Goal: Task Accomplishment & Management: Complete application form

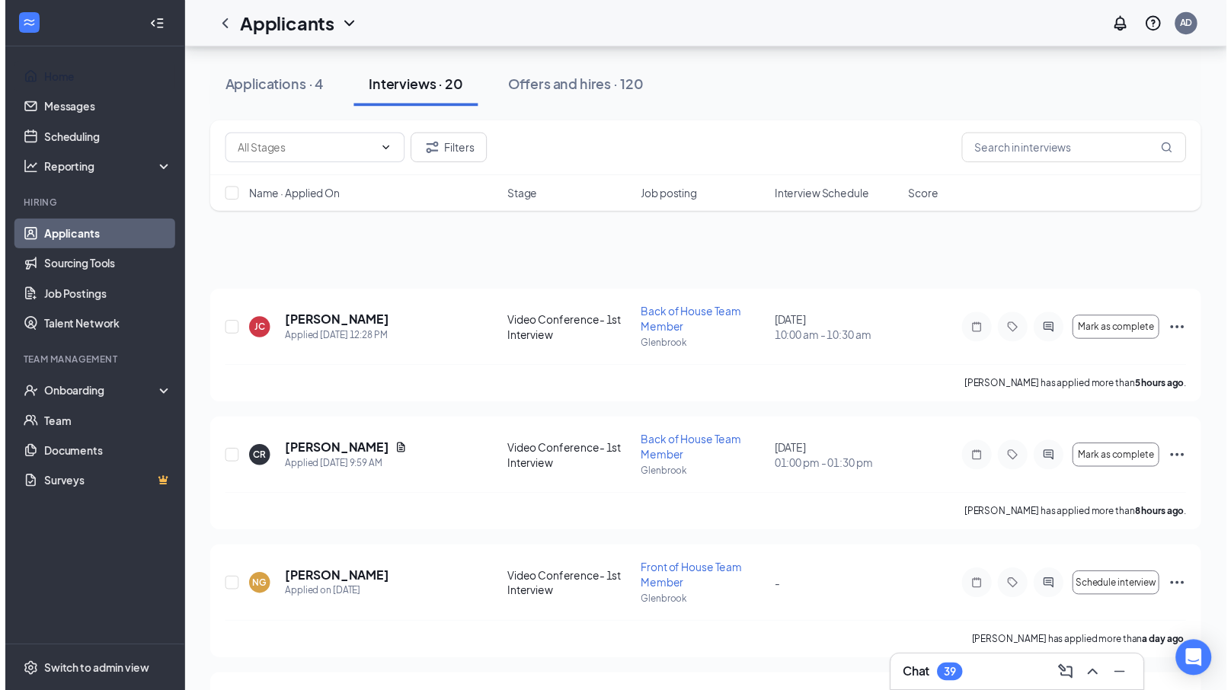
scroll to position [1700, 0]
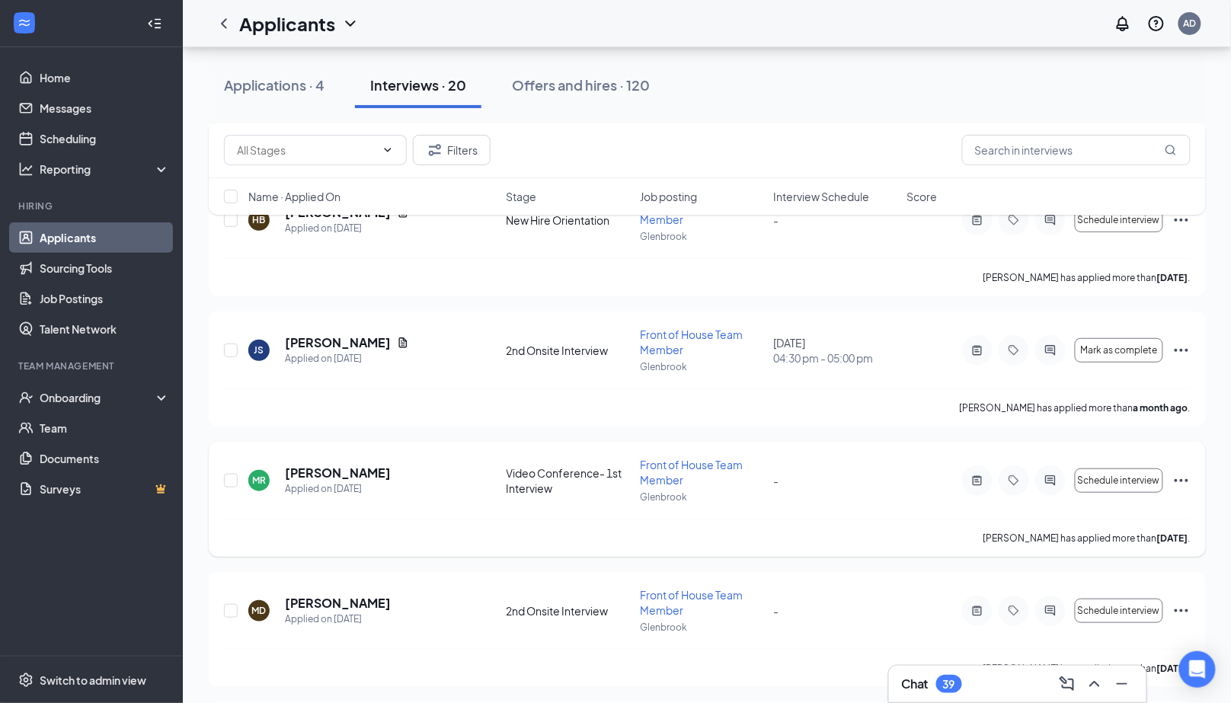
scroll to position [2191, 0]
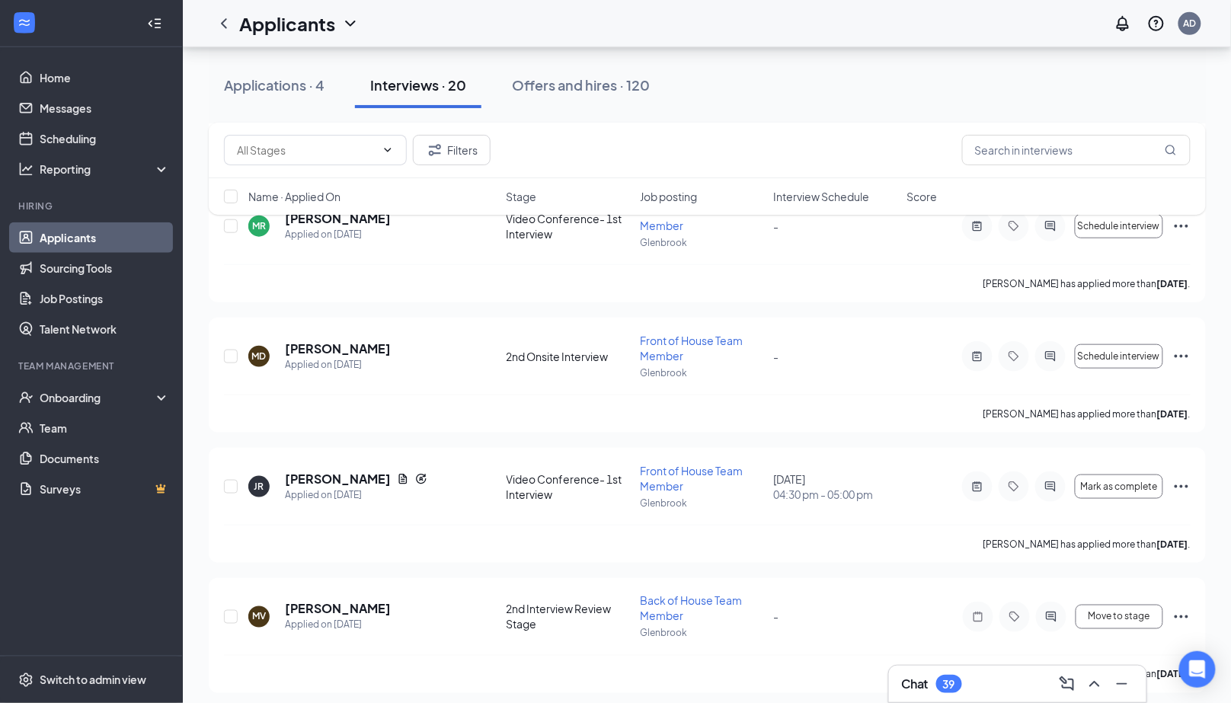
click at [851, 189] on span "Interview Schedule" at bounding box center [821, 196] width 96 height 15
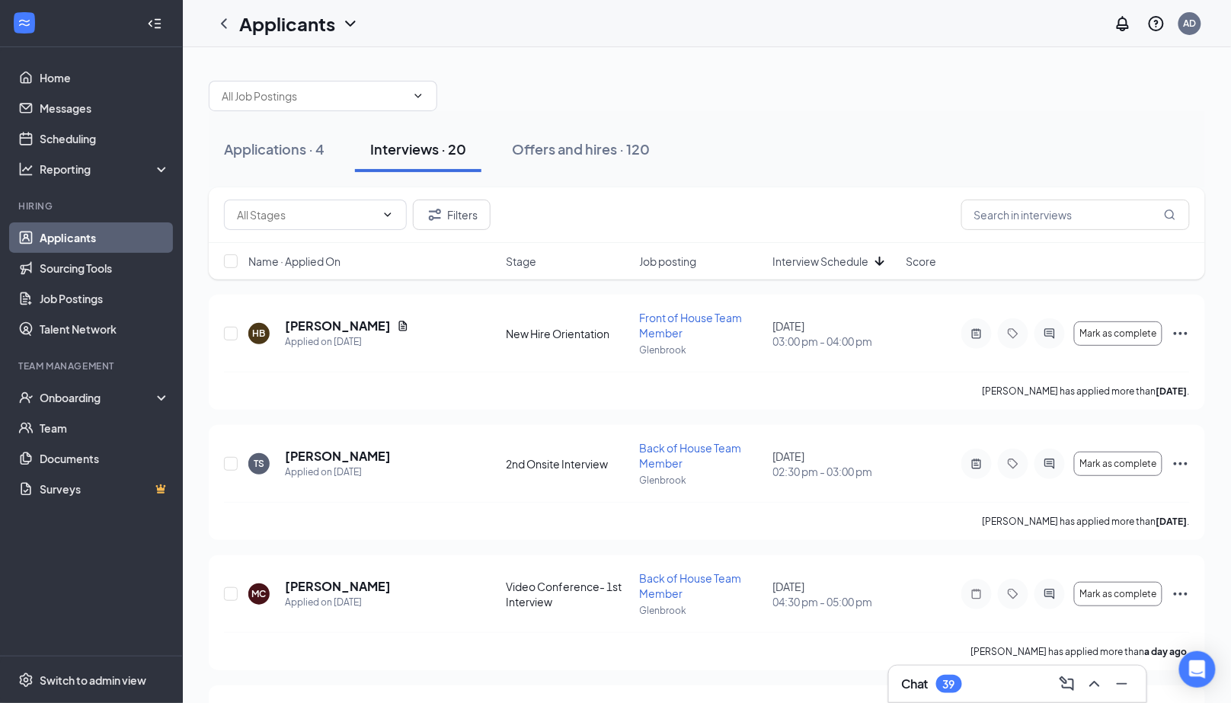
click at [849, 259] on span "Interview Schedule" at bounding box center [821, 261] width 96 height 15
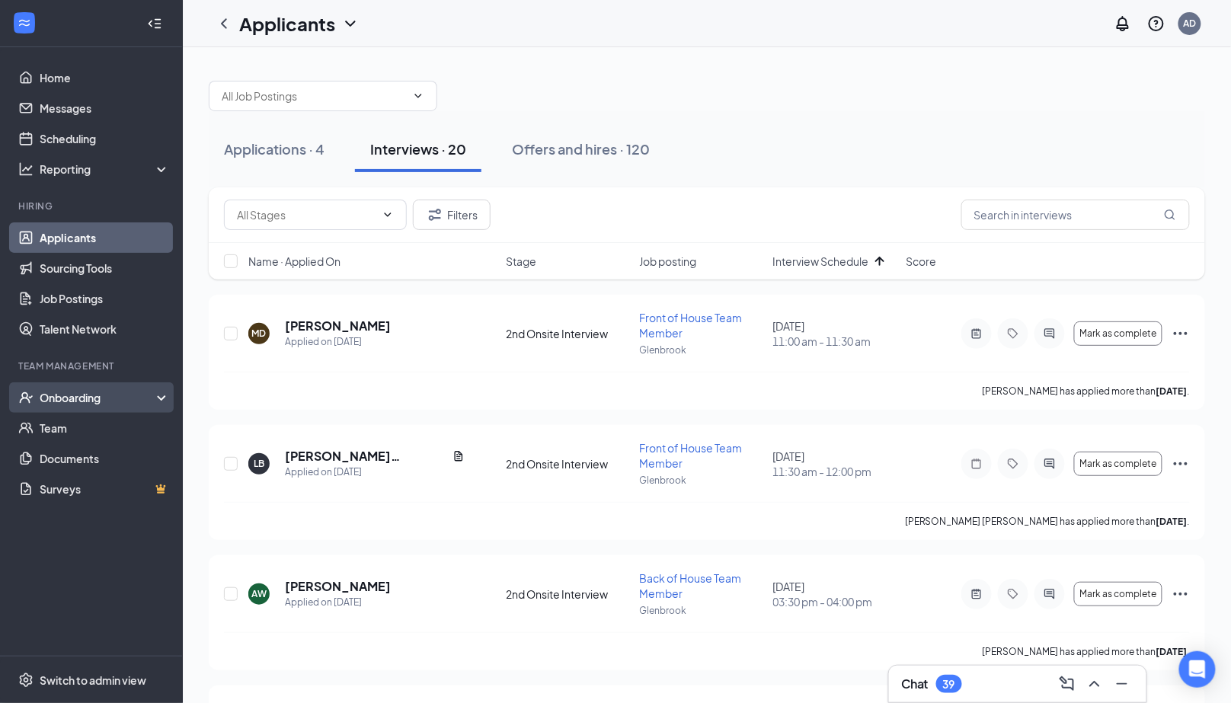
click at [100, 402] on div "Onboarding" at bounding box center [98, 397] width 117 height 15
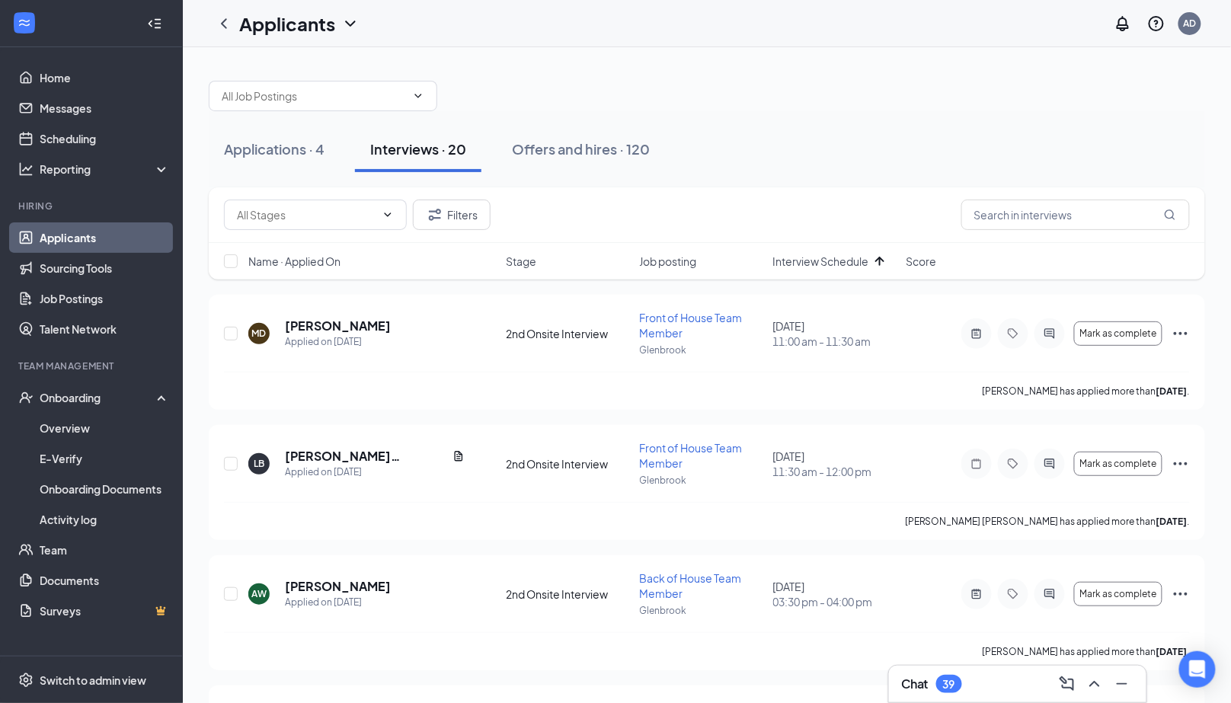
click at [856, 265] on span "Interview Schedule" at bounding box center [821, 261] width 96 height 15
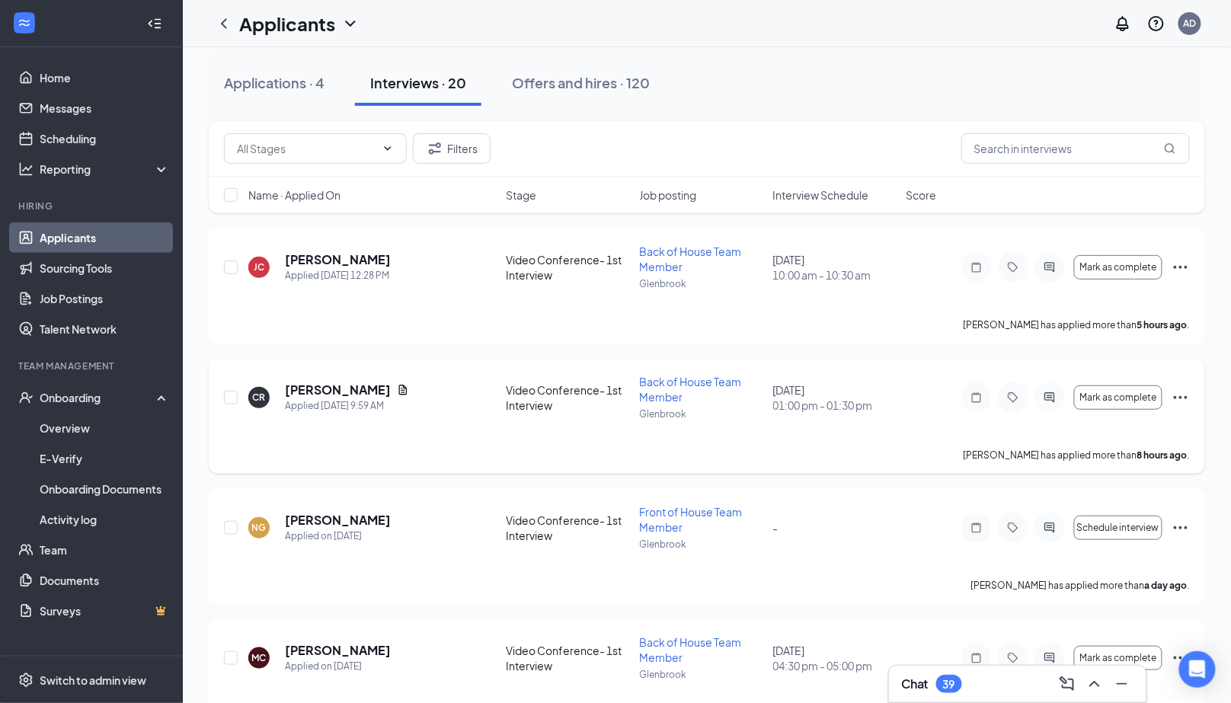
scroll to position [140, 0]
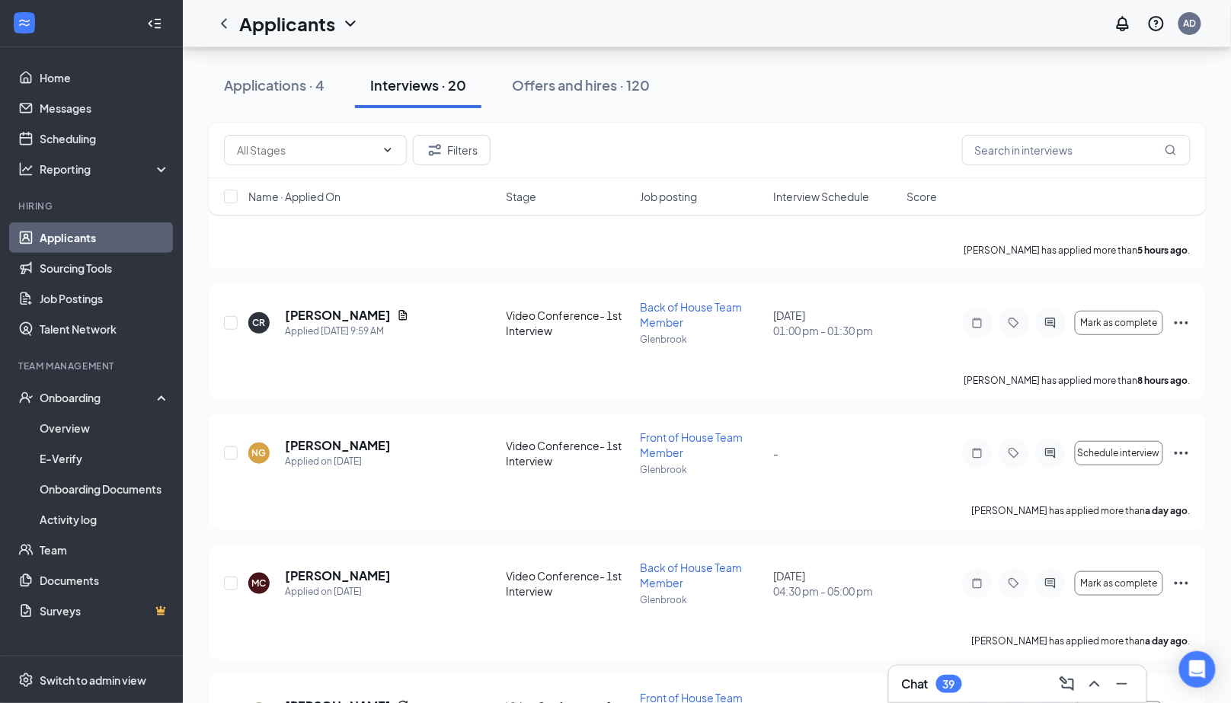
click at [857, 200] on span "Interview Schedule" at bounding box center [821, 196] width 96 height 15
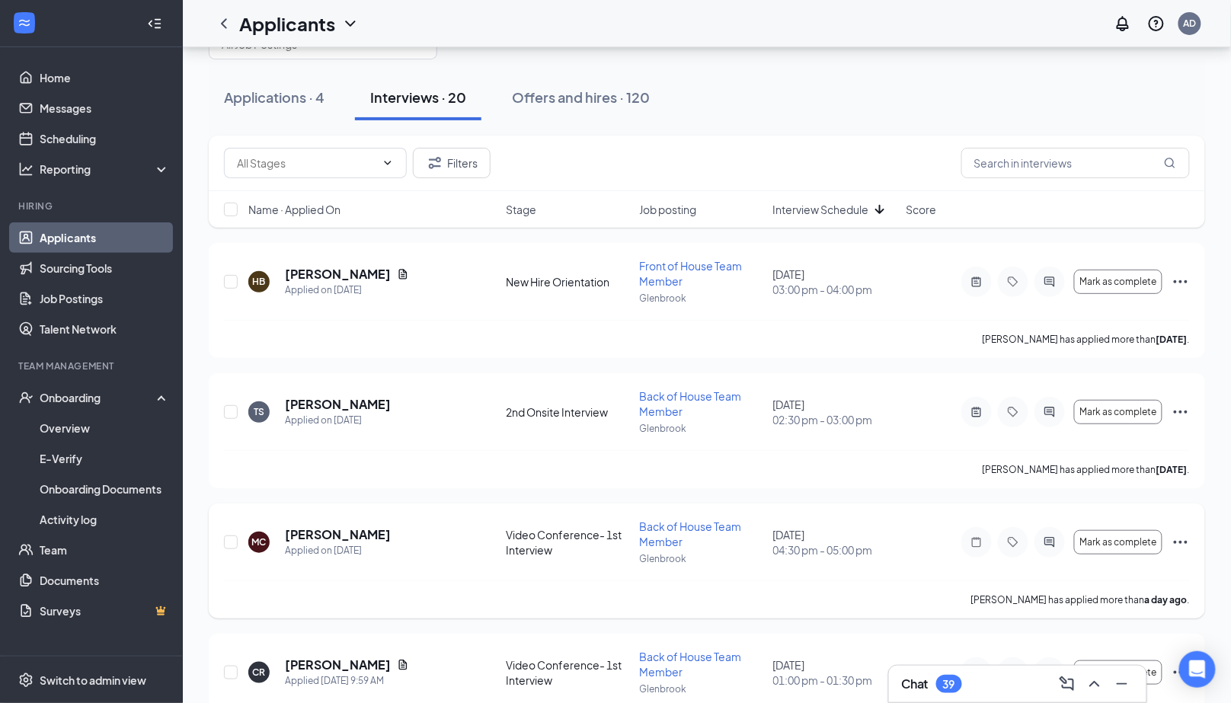
scroll to position [0, 0]
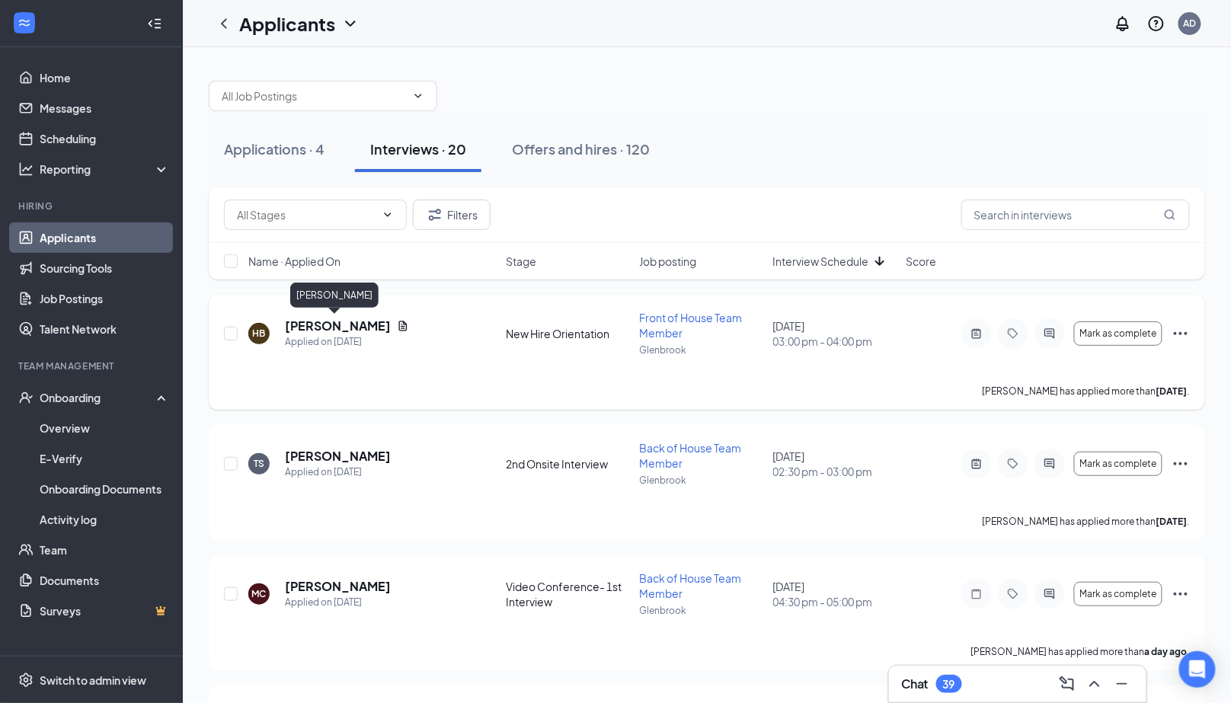
click at [363, 321] on h5 "[PERSON_NAME]" at bounding box center [338, 326] width 106 height 17
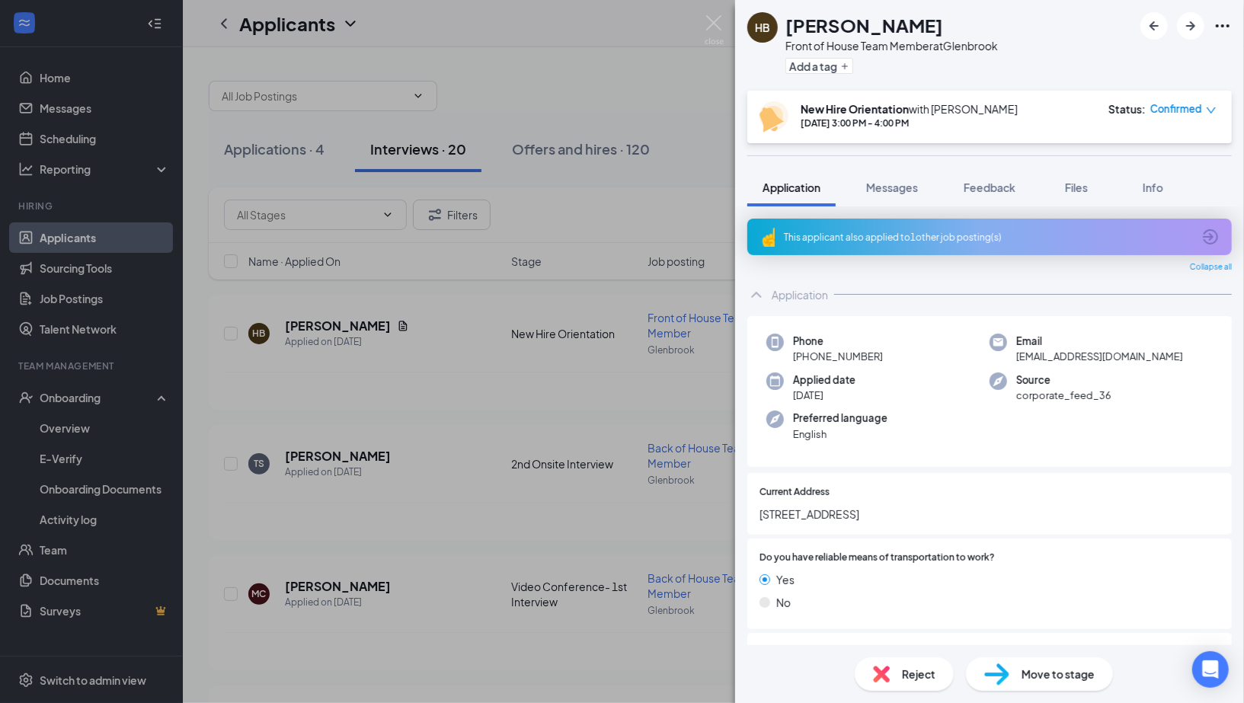
click at [1044, 669] on span "Move to stage" at bounding box center [1058, 674] width 73 height 17
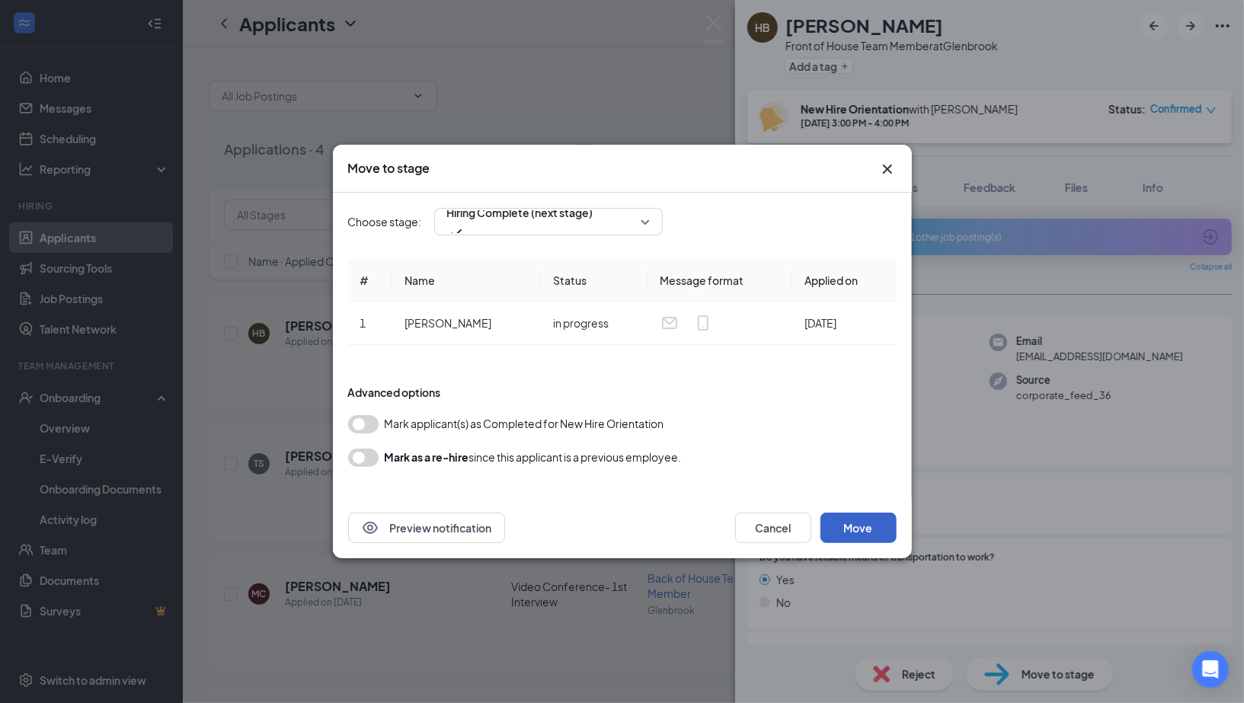
click at [862, 516] on button "Move" at bounding box center [858, 528] width 76 height 30
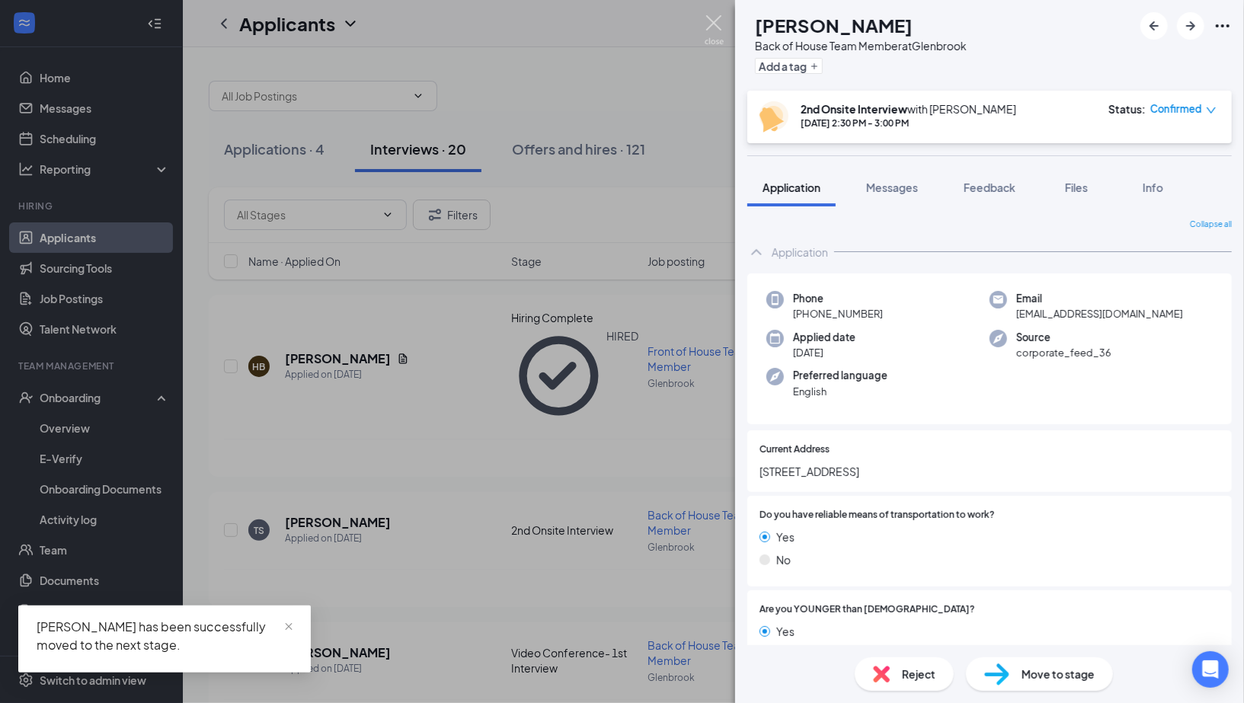
click at [714, 29] on img at bounding box center [714, 30] width 19 height 30
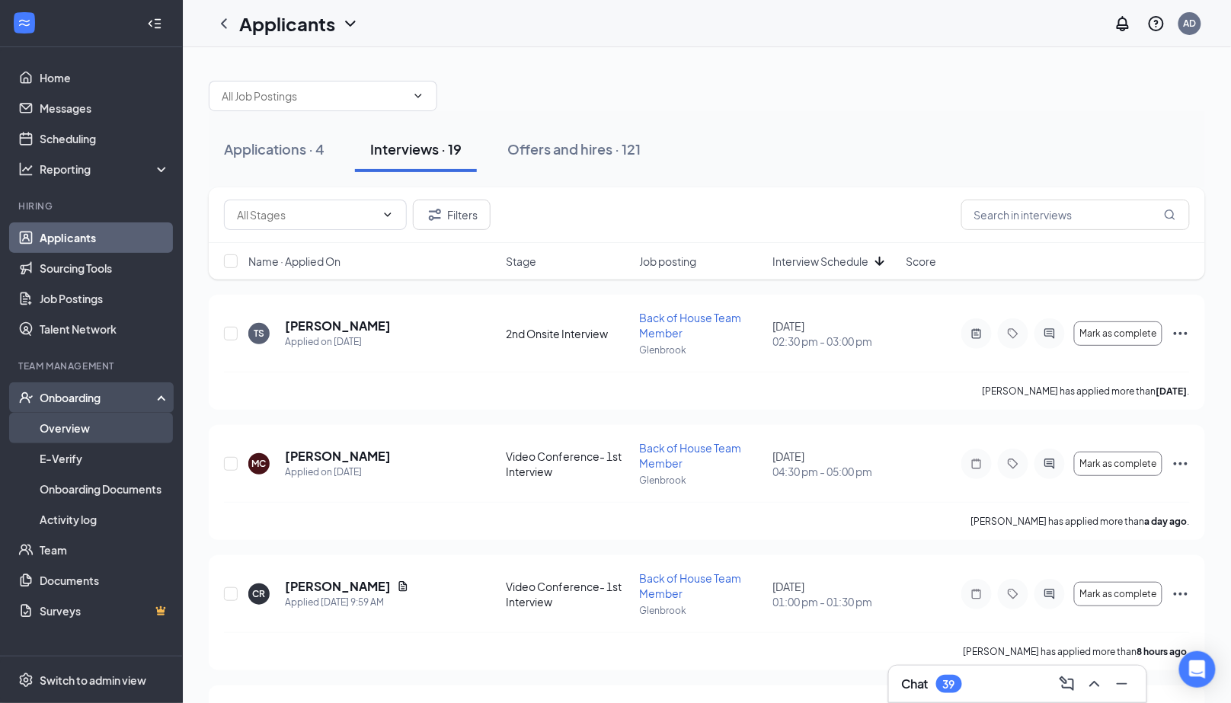
click at [129, 441] on link "Overview" at bounding box center [105, 428] width 130 height 30
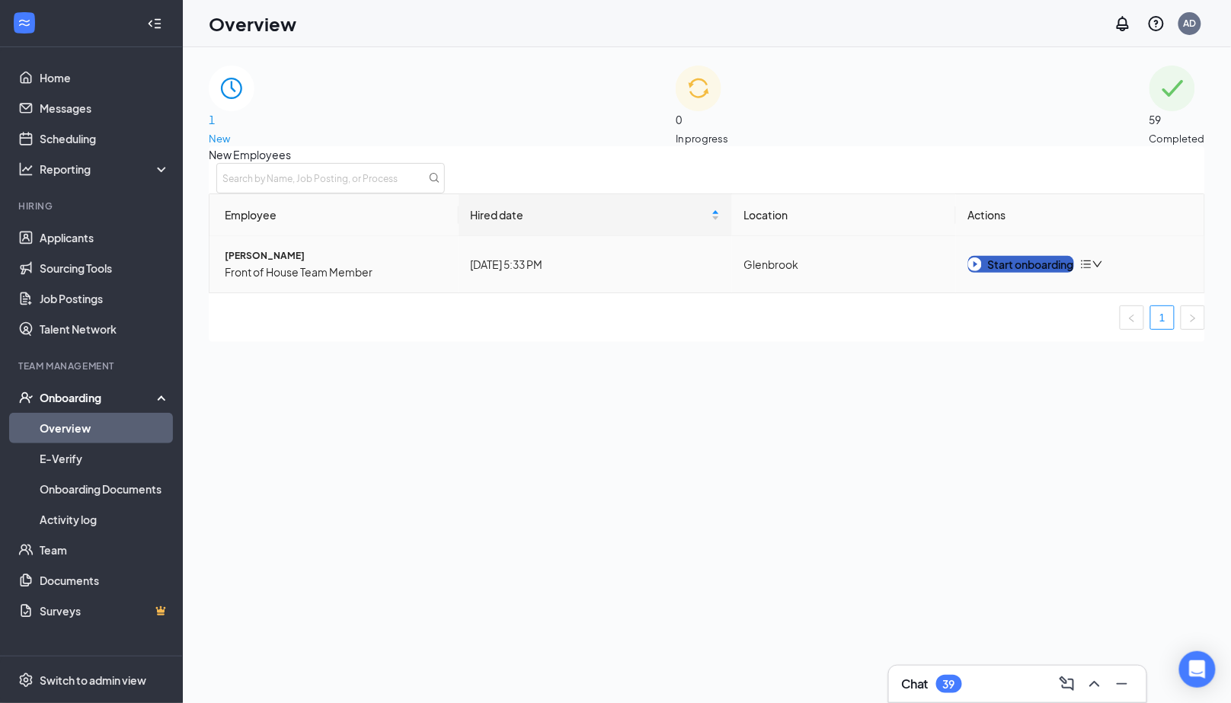
click at [991, 273] on div "Start onboarding" at bounding box center [1021, 264] width 106 height 17
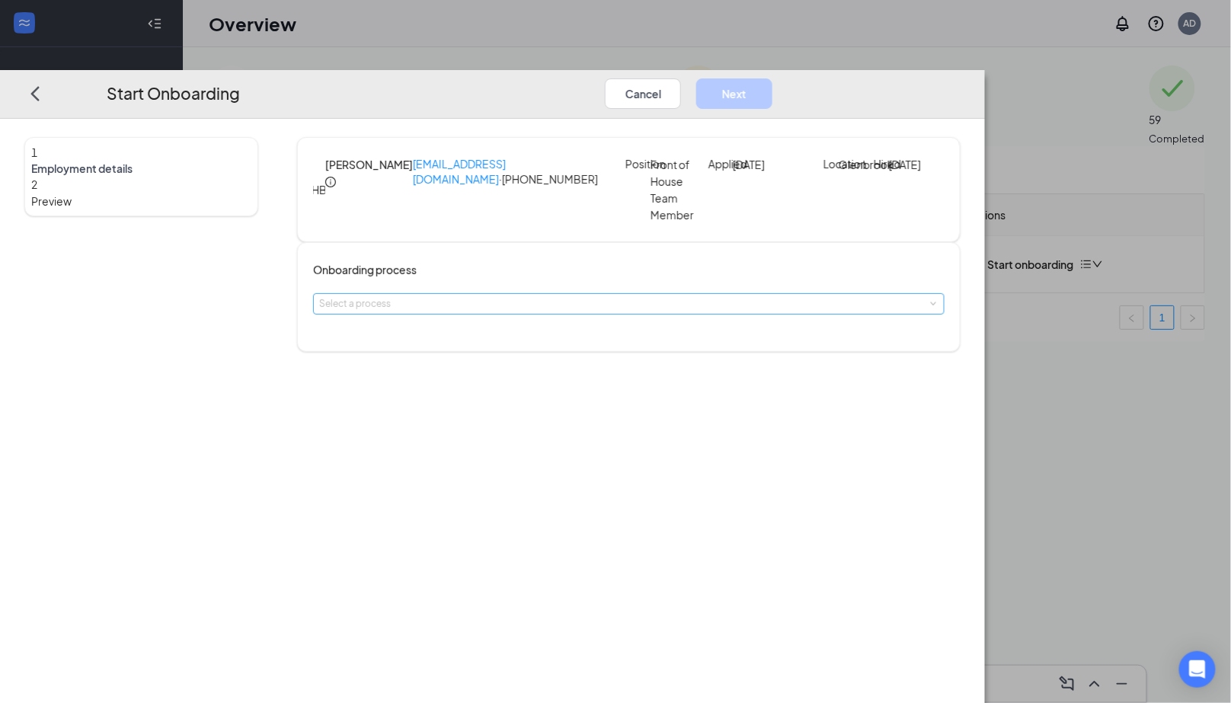
click at [589, 305] on div "Select a process" at bounding box center [625, 303] width 612 height 15
click at [587, 334] on li "Glenbrook FSR Onboarding" at bounding box center [525, 338] width 250 height 27
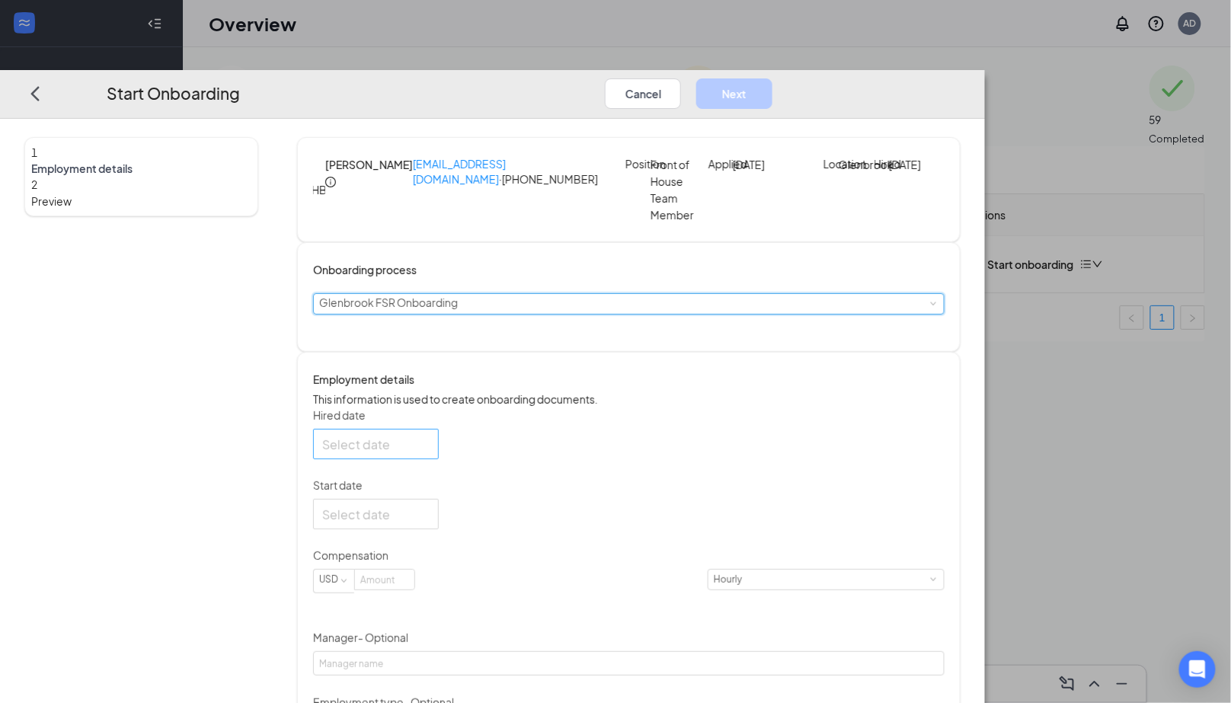
click at [430, 454] on div at bounding box center [375, 444] width 107 height 19
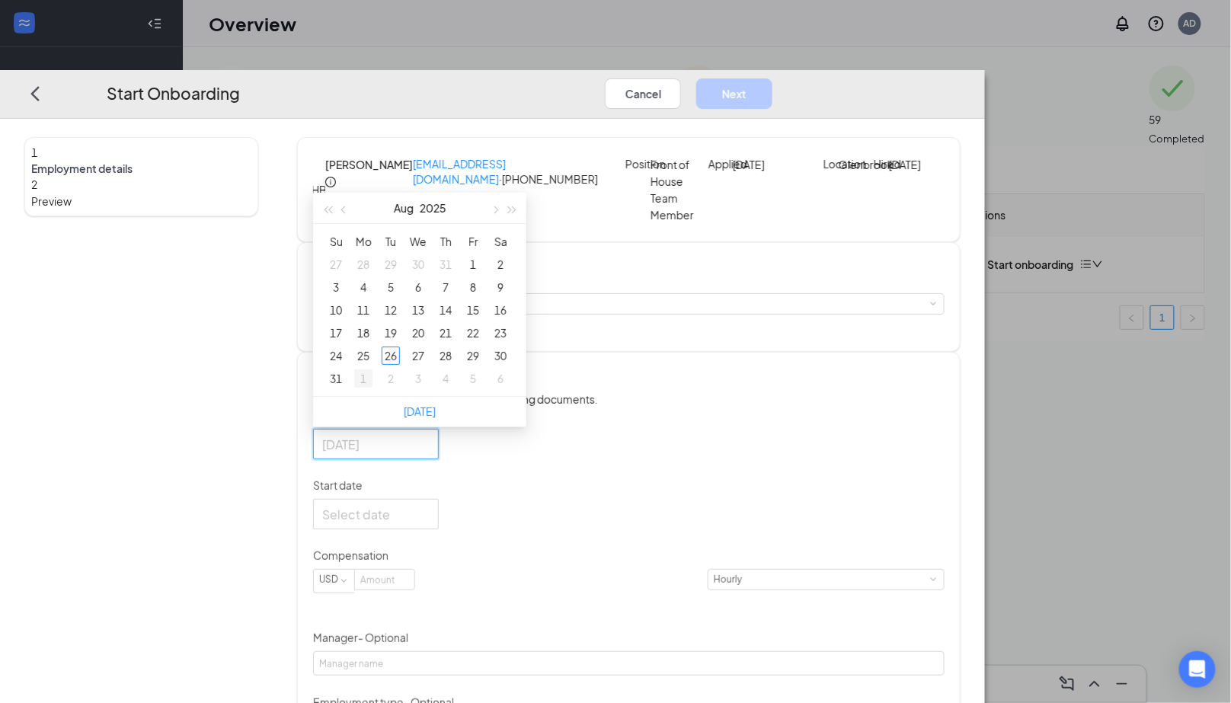
type input "[DATE]"
click at [373, 388] on div "1" at bounding box center [363, 378] width 18 height 18
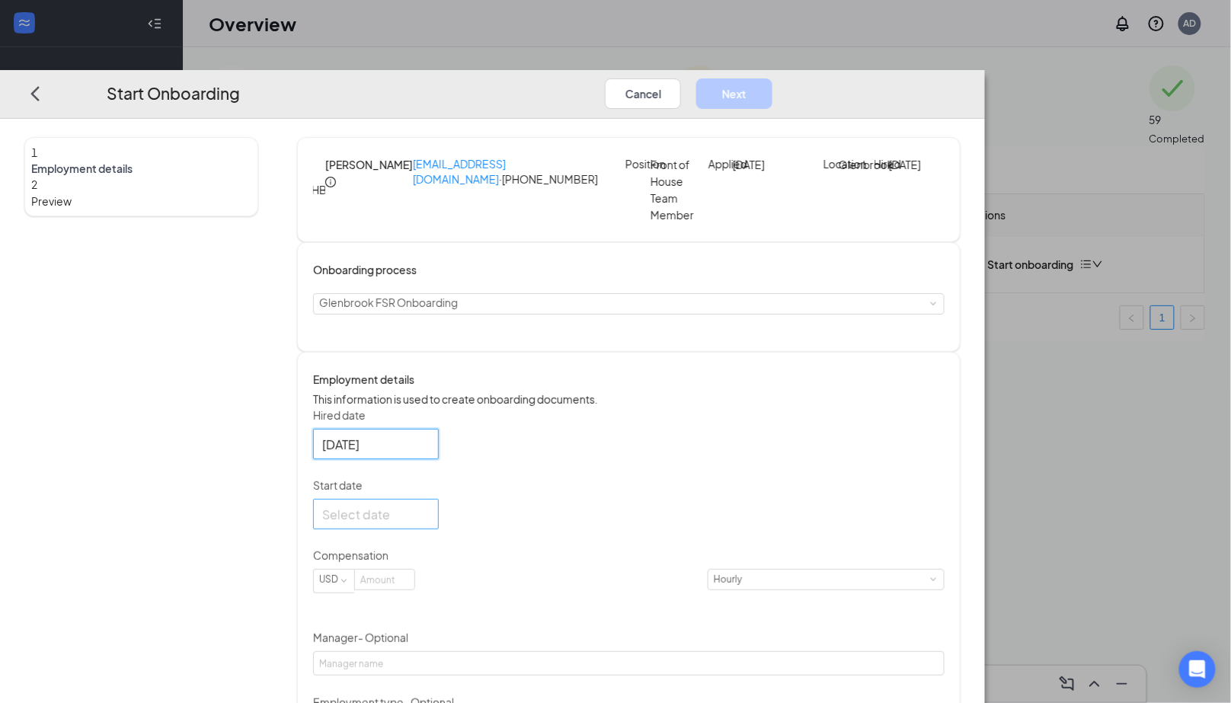
click at [430, 524] on div at bounding box center [375, 514] width 107 height 19
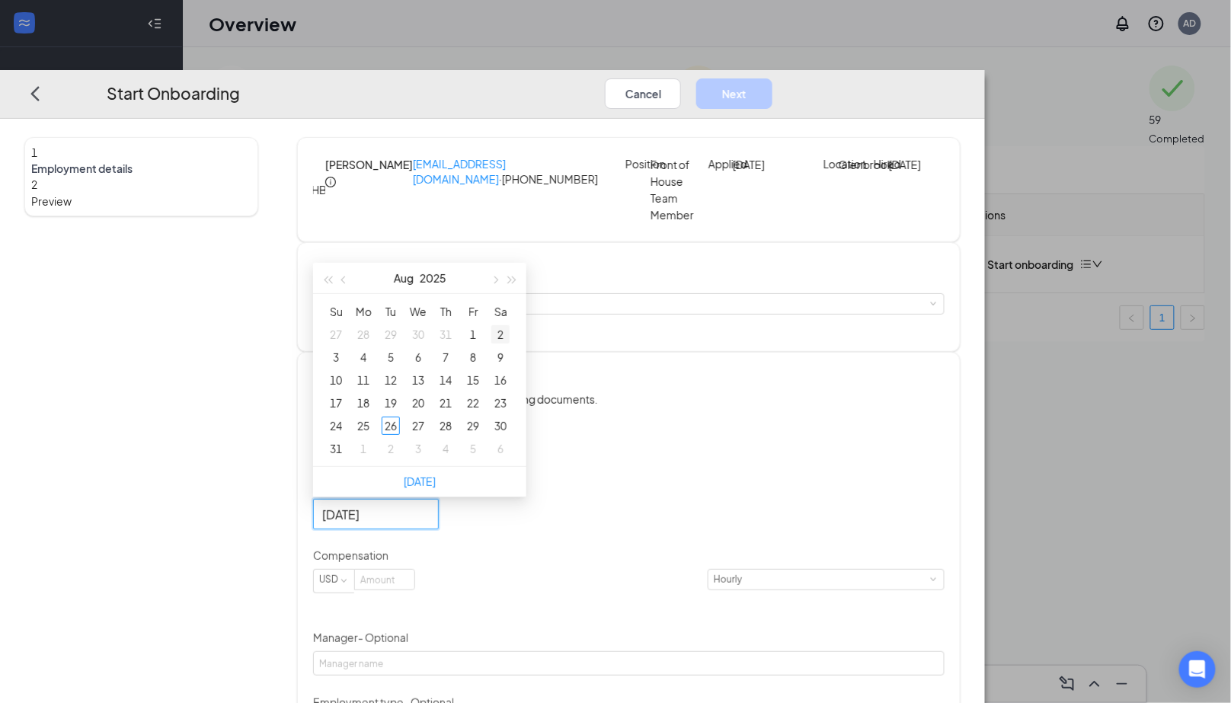
type input "[DATE]"
click at [499, 284] on span "button" at bounding box center [495, 281] width 8 height 8
type input "[DATE]"
click at [373, 366] on div "8" at bounding box center [363, 357] width 18 height 18
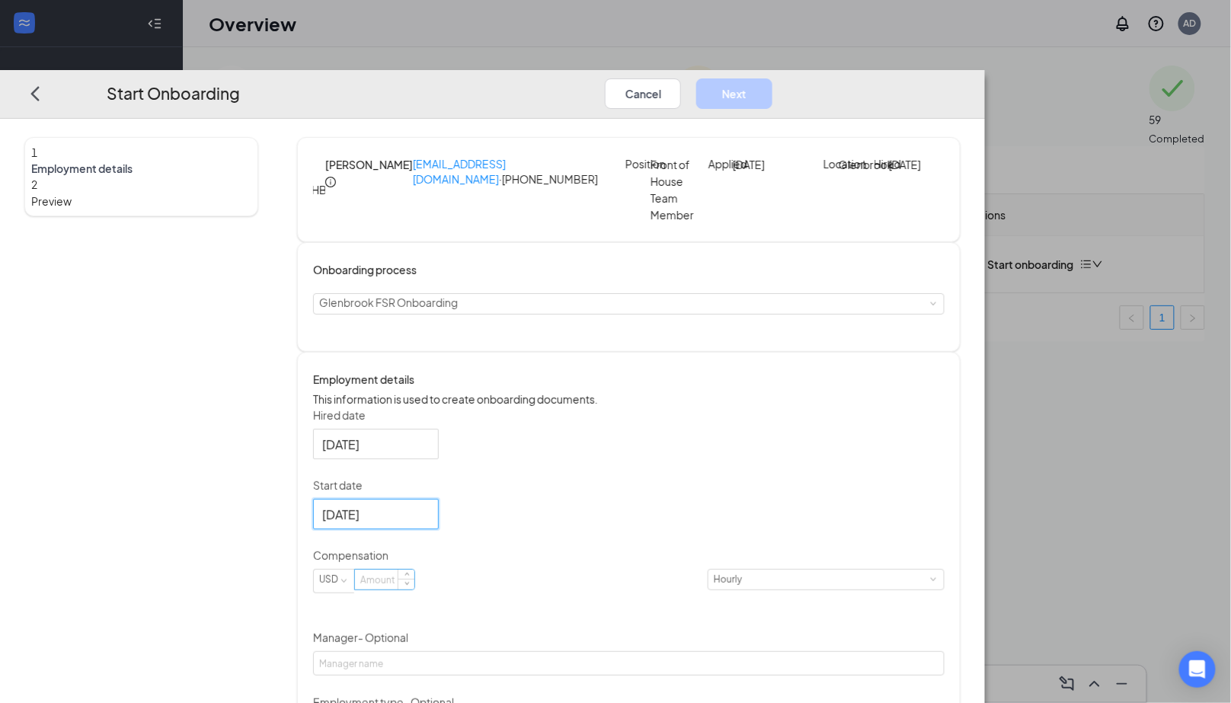
click at [414, 590] on input at bounding box center [384, 581] width 59 height 20
type input "15"
click at [743, 566] on div "Hired date [DATE] [DATE] Su Mo Tu We Th Fr Sa 31 1 2 3 4 5 6 7 8 9 10 11 12 13 …" at bounding box center [628, 581] width 631 height 347
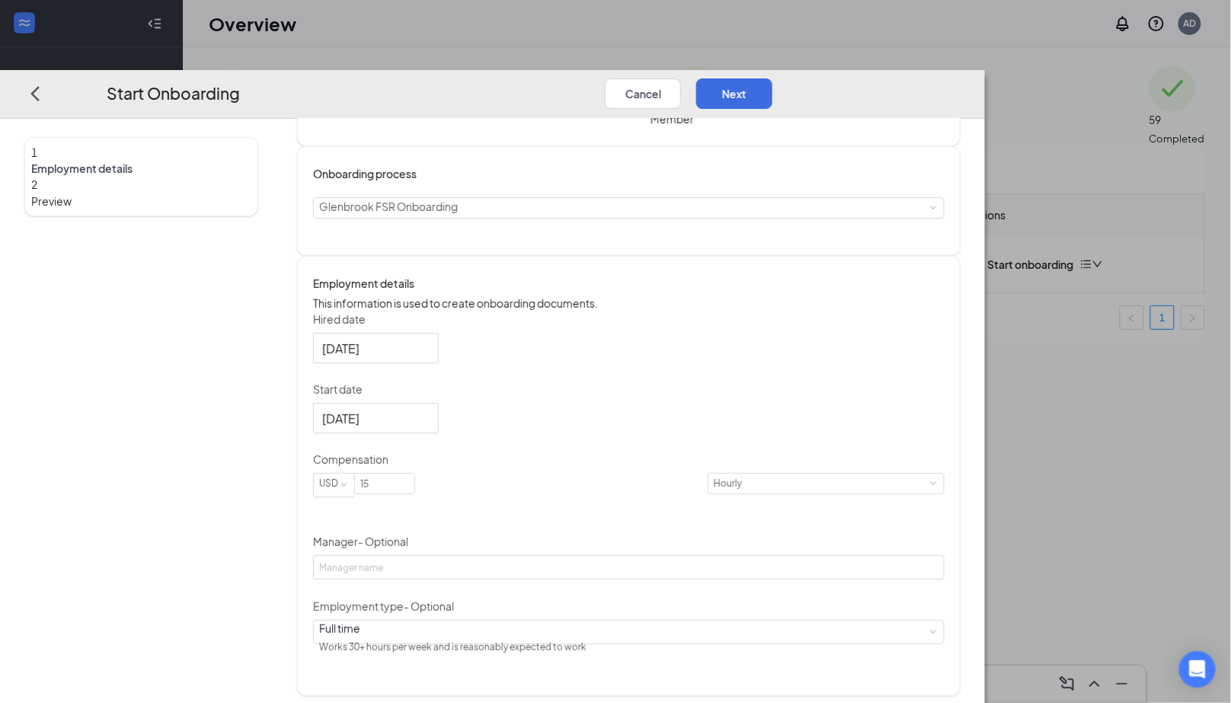
scroll to position [98, 0]
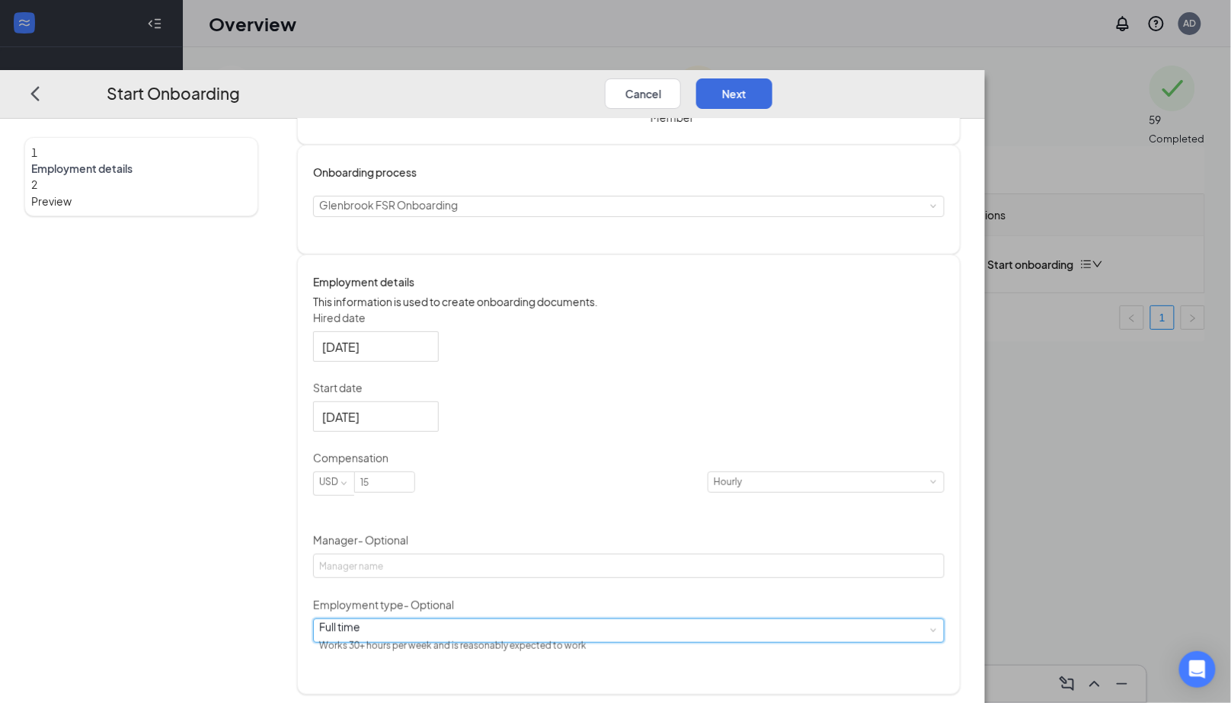
click at [496, 642] on div "Full time Works 30+ hours per week and is reasonably expected to work" at bounding box center [628, 630] width 619 height 23
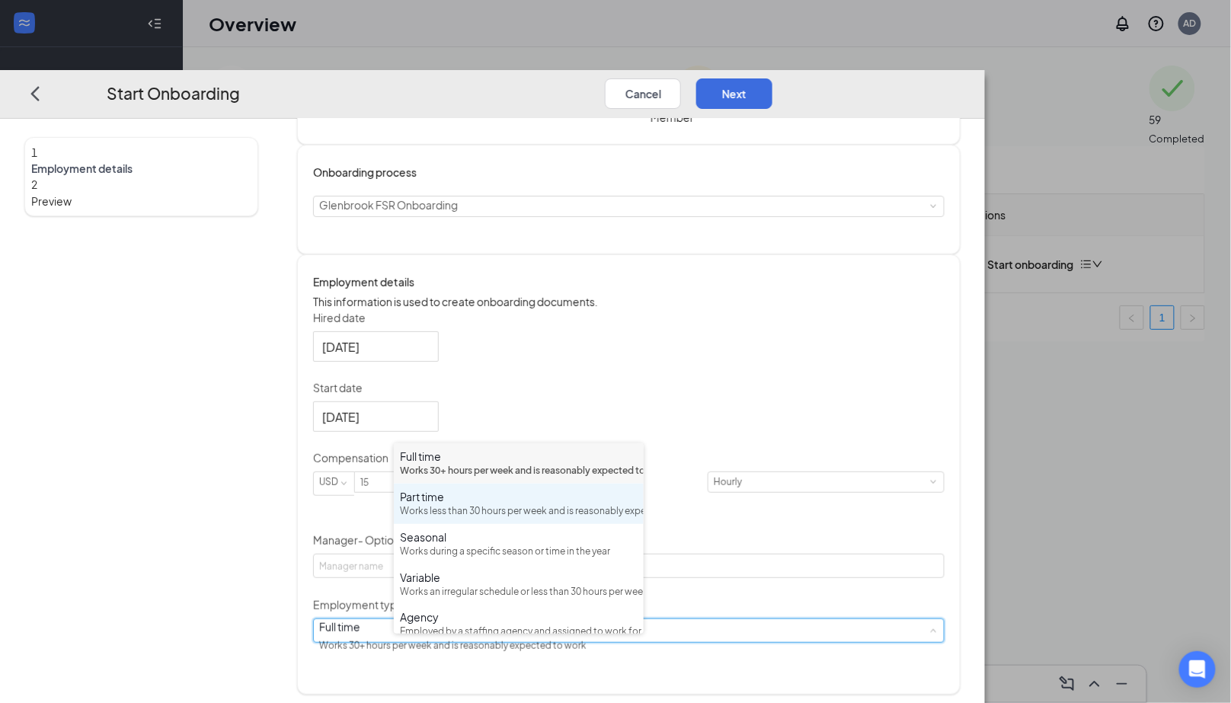
click at [473, 519] on div "Works less than 30 hours per week and is reasonably expected to work" at bounding box center [519, 511] width 238 height 14
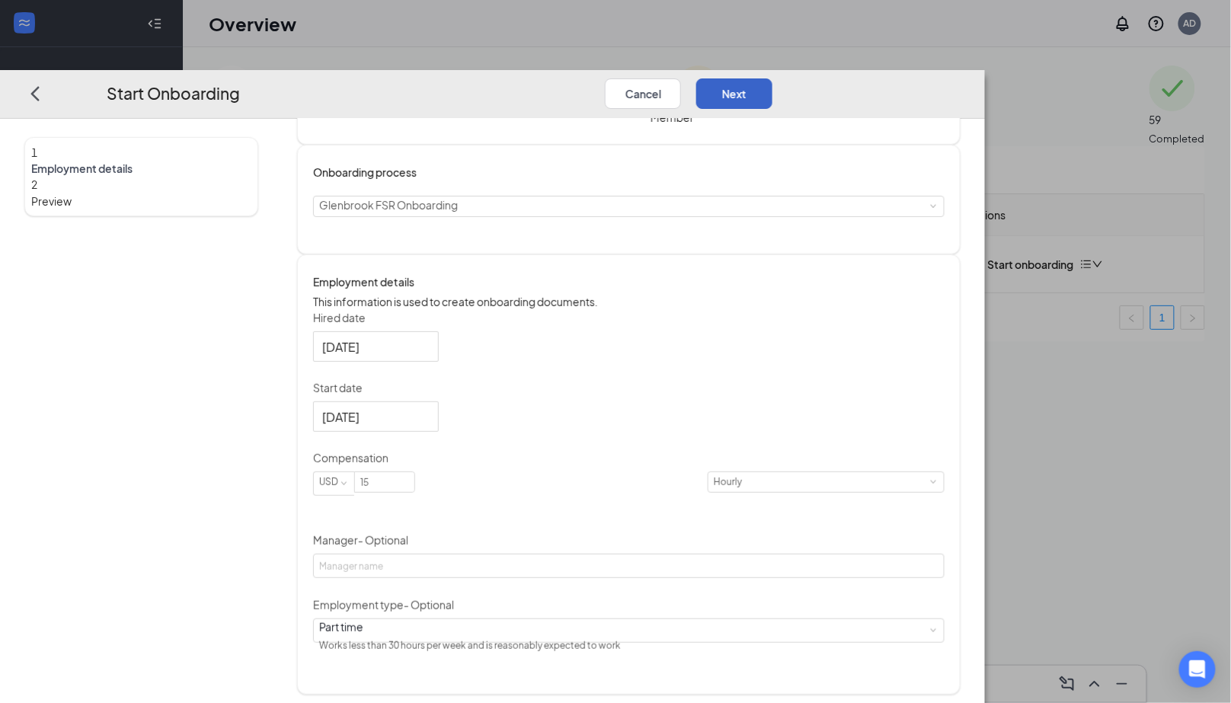
click at [772, 78] on button "Next" at bounding box center [734, 93] width 76 height 30
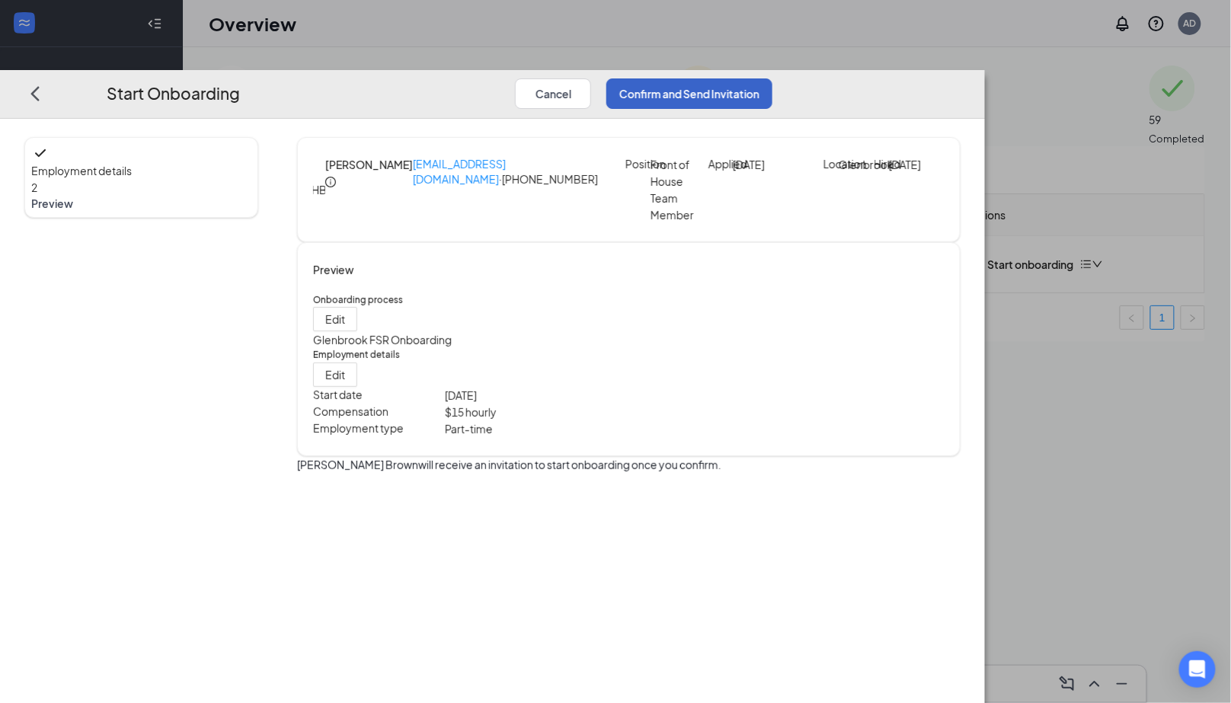
click at [772, 78] on button "Confirm and Send Invitation" at bounding box center [689, 93] width 166 height 30
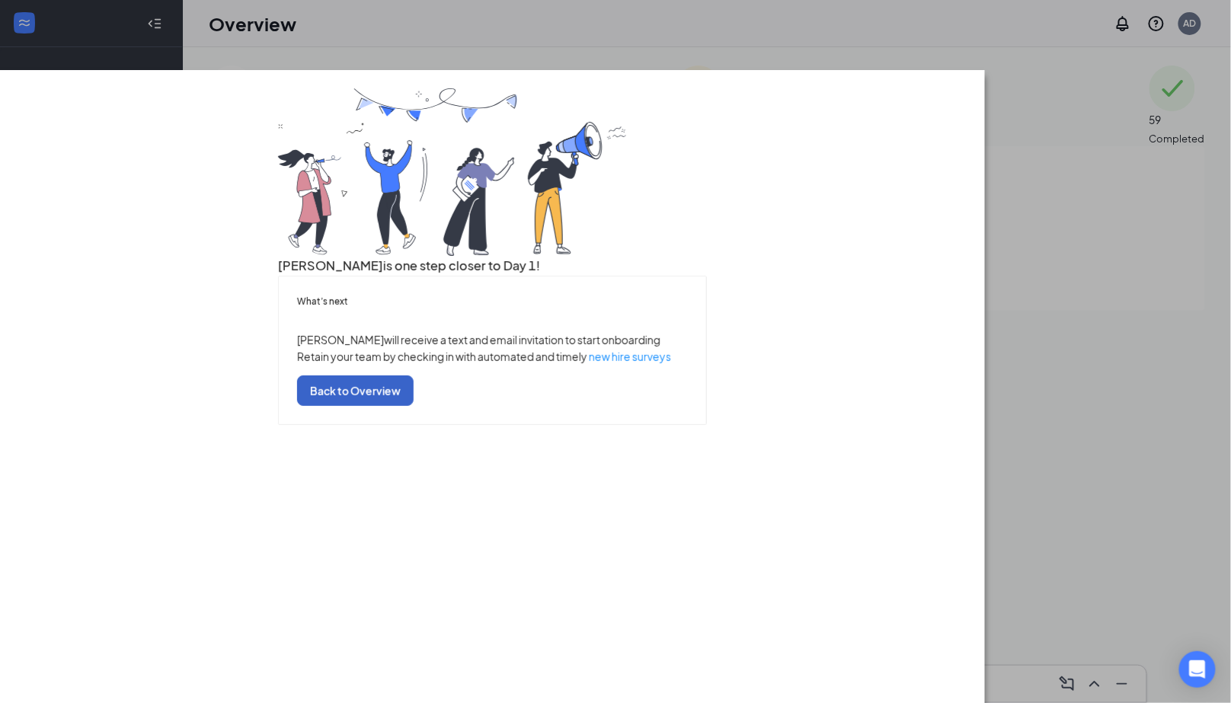
click at [414, 406] on button "Back to Overview" at bounding box center [355, 391] width 117 height 30
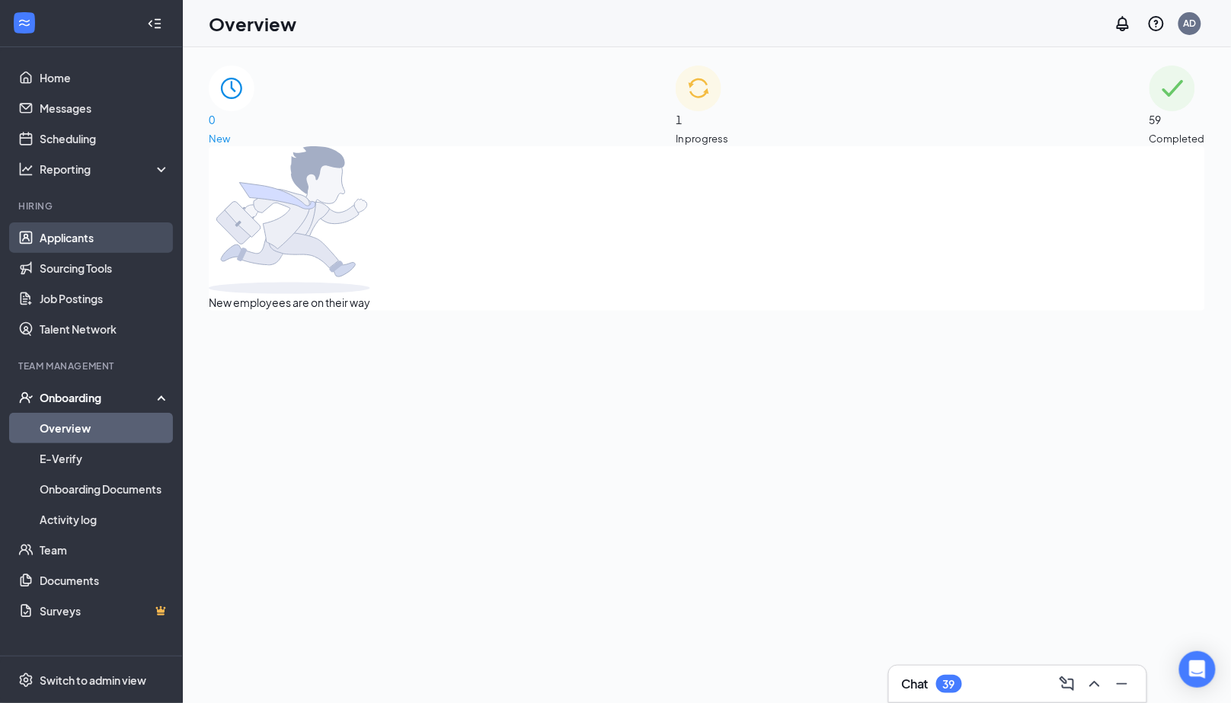
click at [120, 241] on link "Applicants" at bounding box center [105, 237] width 130 height 30
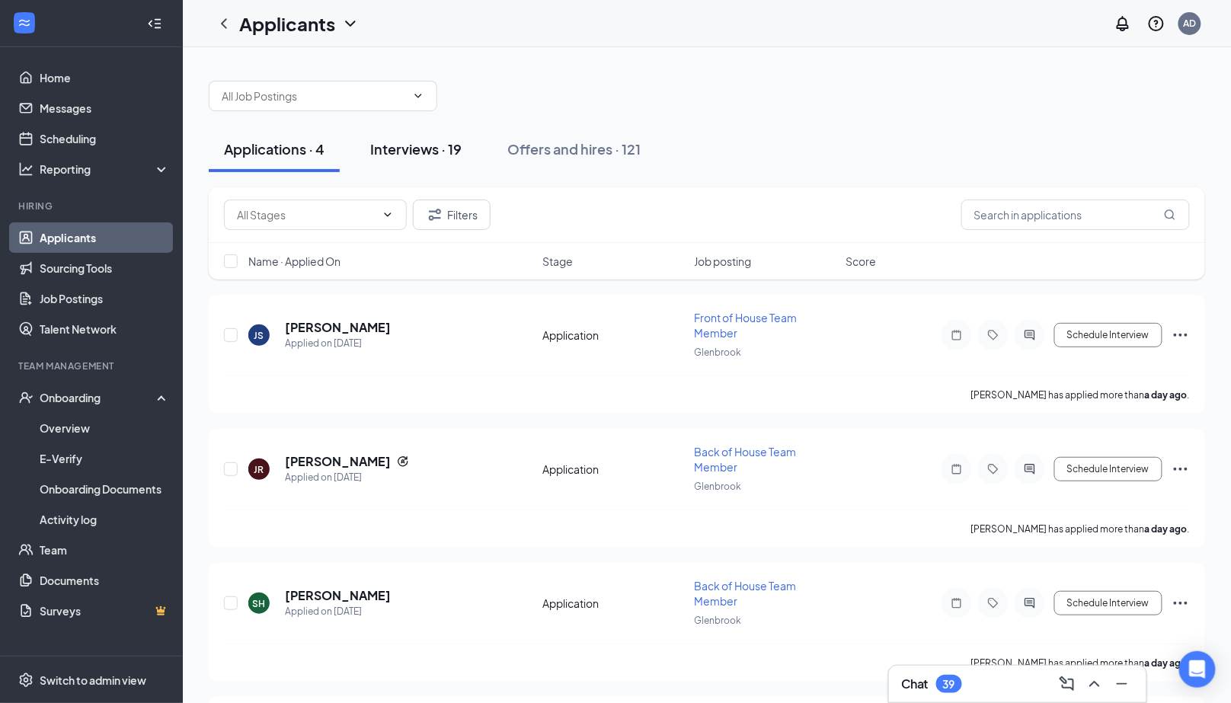
click at [440, 155] on div "Interviews · 19" at bounding box center [415, 148] width 91 height 19
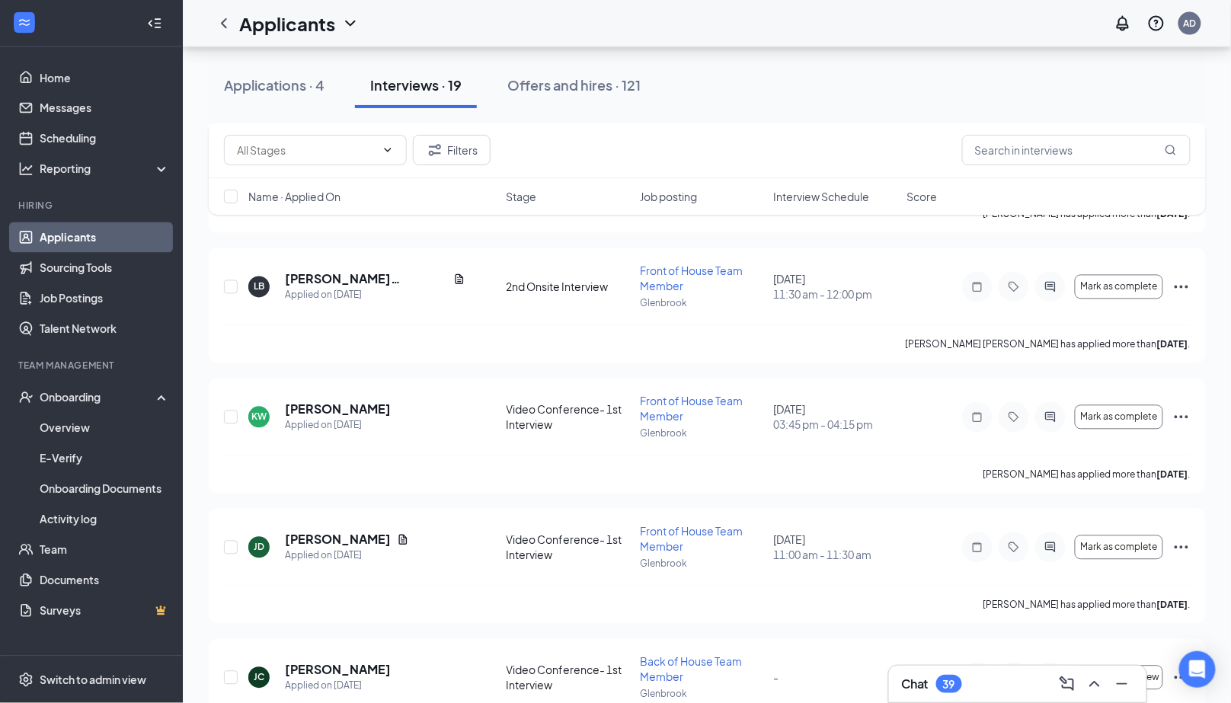
scroll to position [641, 0]
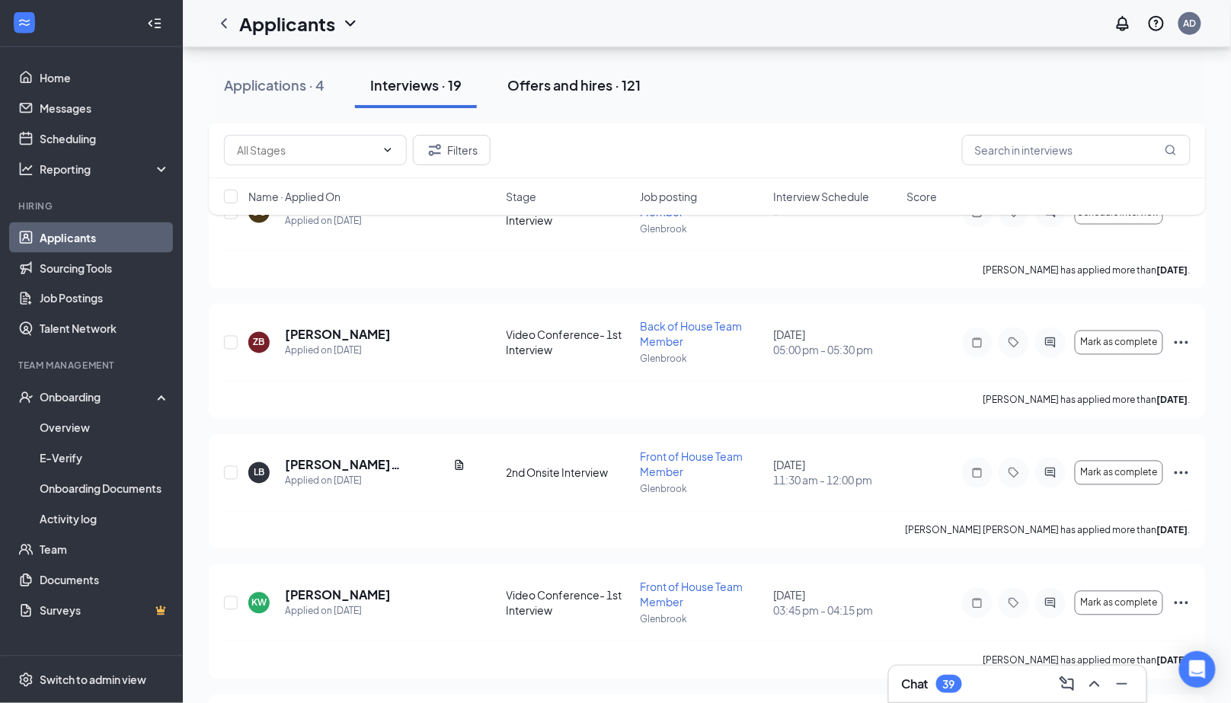
click at [594, 85] on div "Offers and hires · 121" at bounding box center [573, 84] width 133 height 19
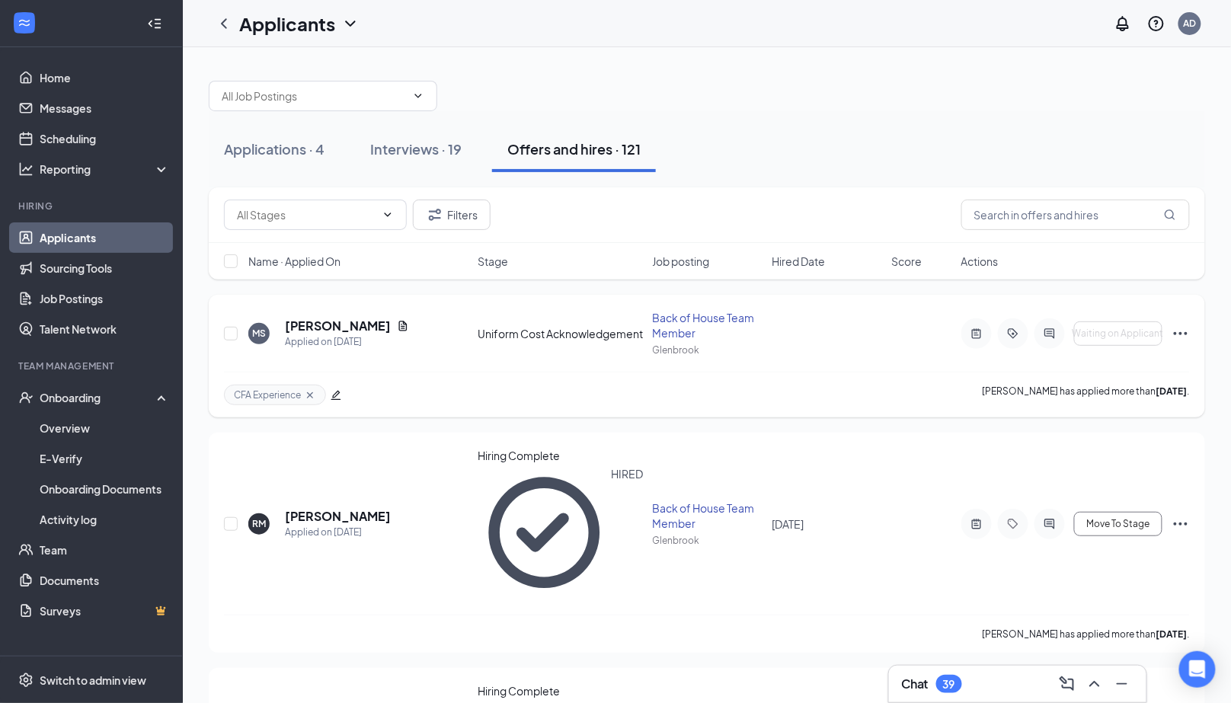
click at [1060, 329] on div at bounding box center [1049, 333] width 30 height 30
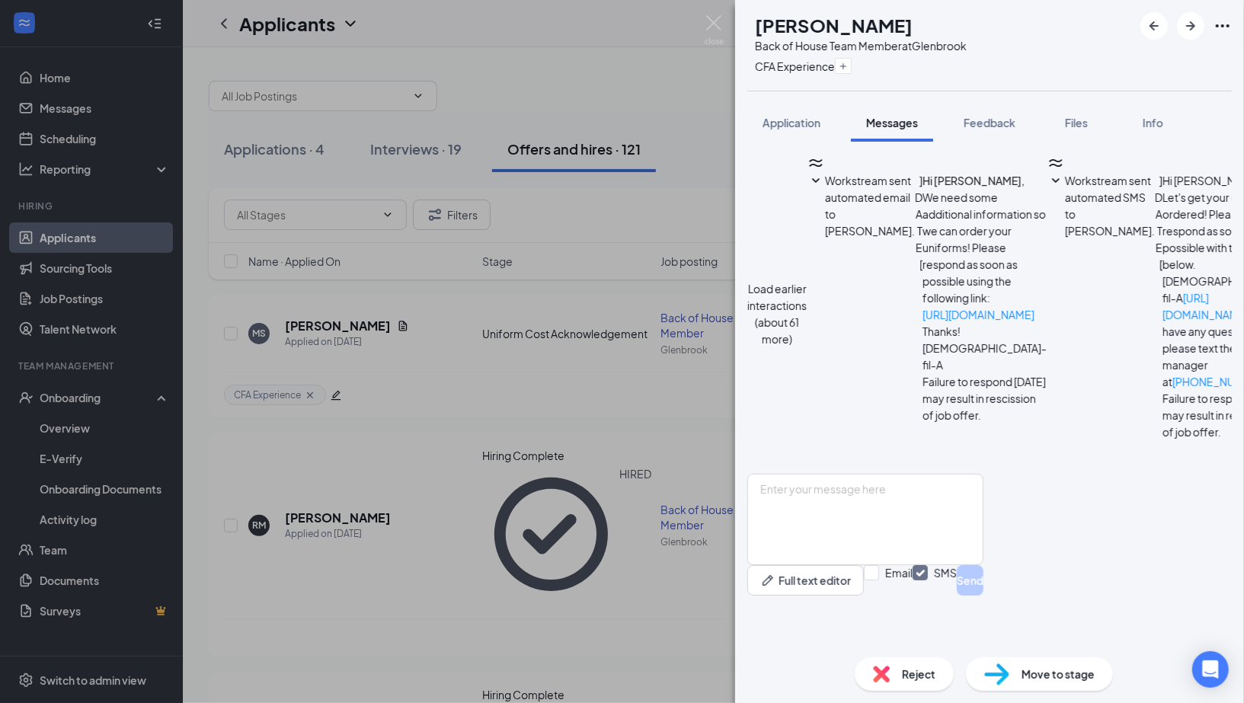
scroll to position [532, 0]
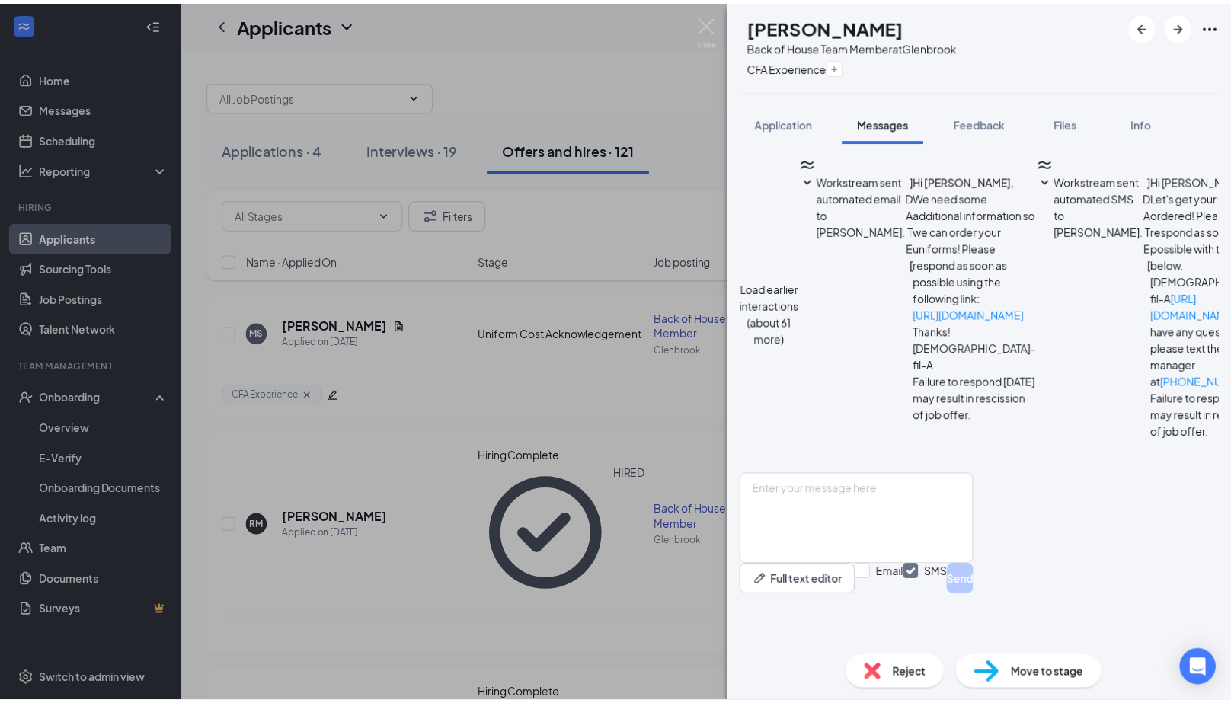
scroll to position [632, 0]
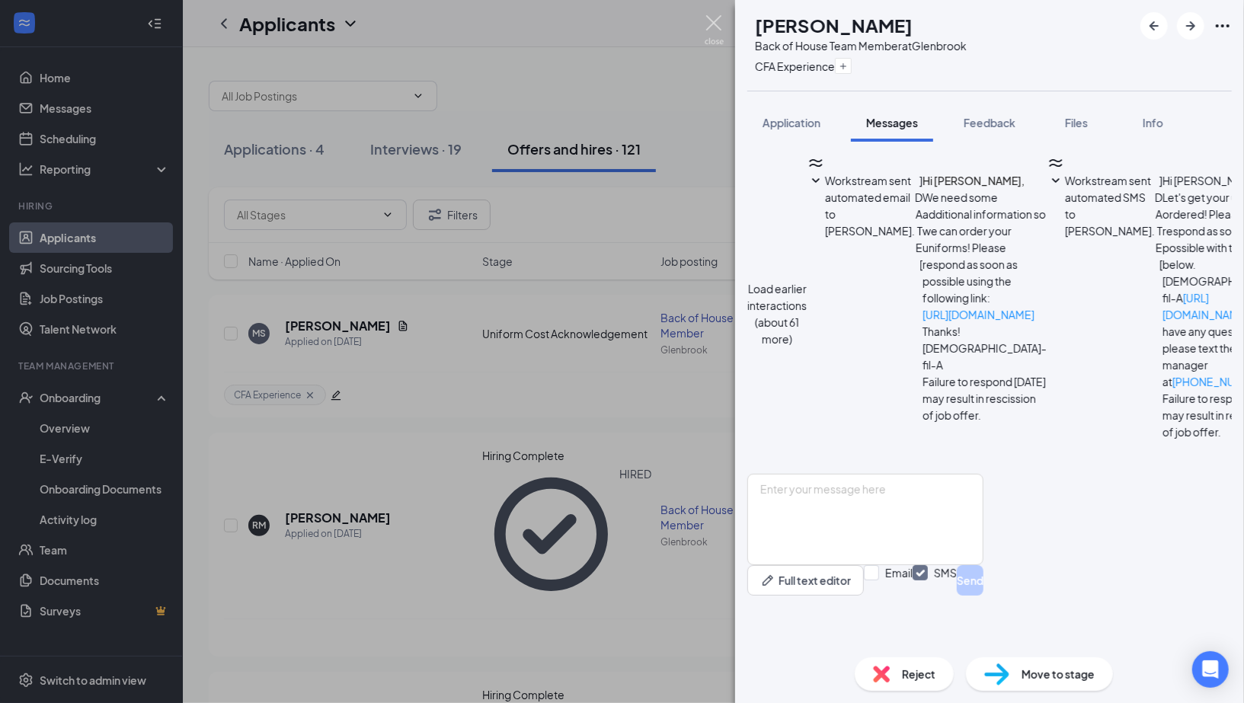
click at [717, 19] on img at bounding box center [714, 30] width 19 height 30
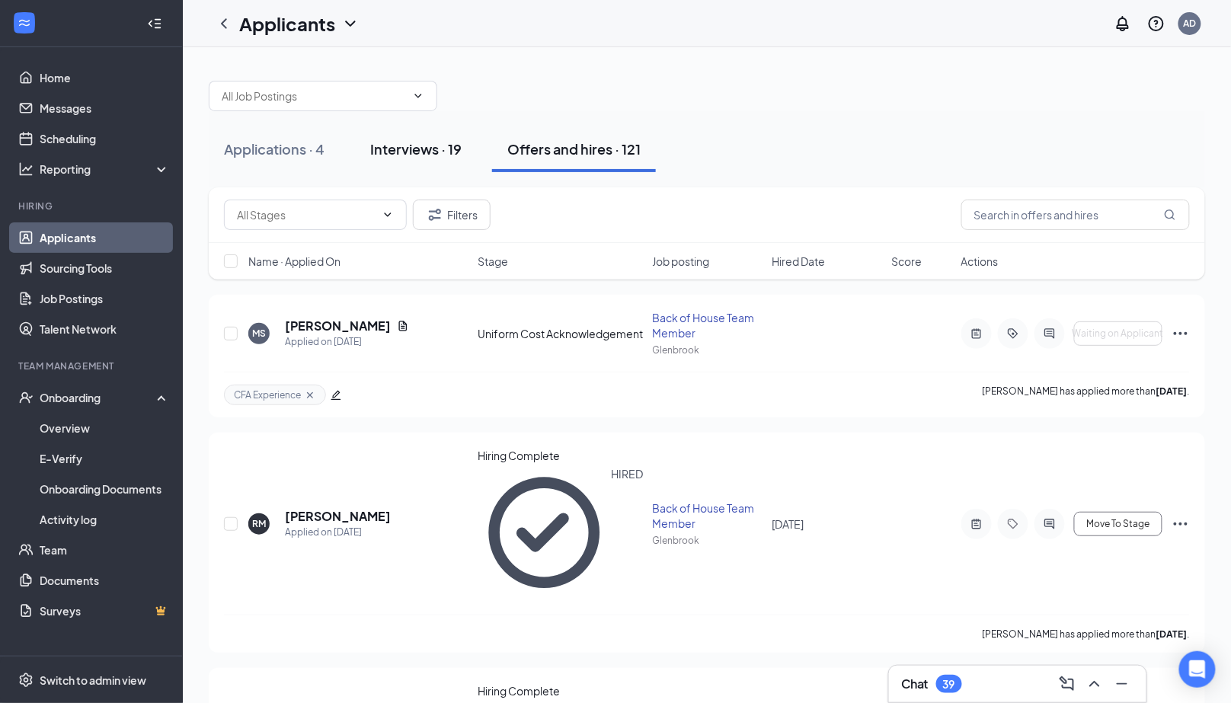
click at [432, 144] on div "Interviews · 19" at bounding box center [415, 148] width 91 height 19
